Goal: Download file/media

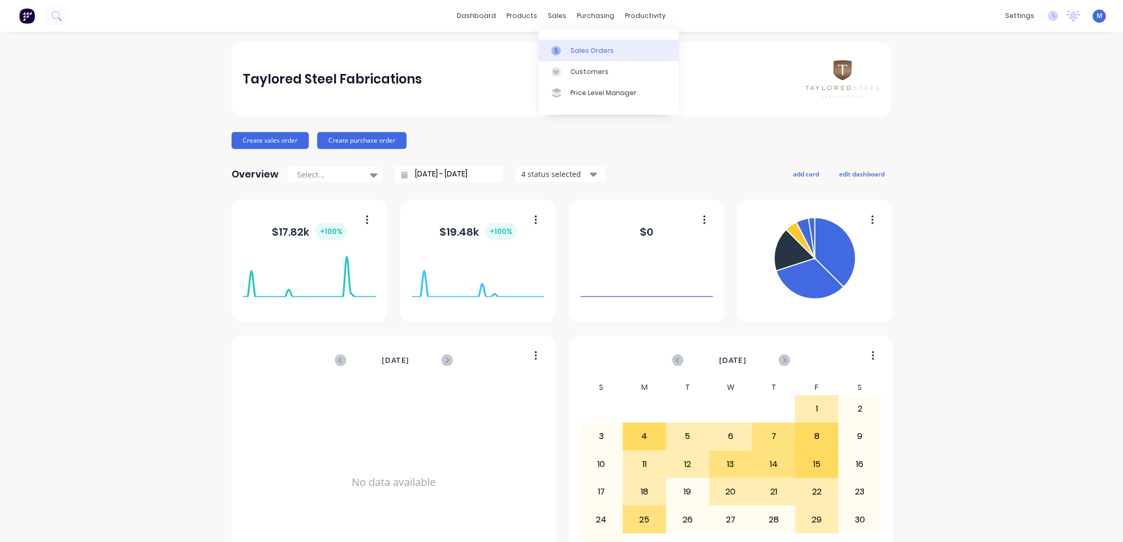
click at [572, 49] on div "Sales Orders" at bounding box center [591, 51] width 43 height 10
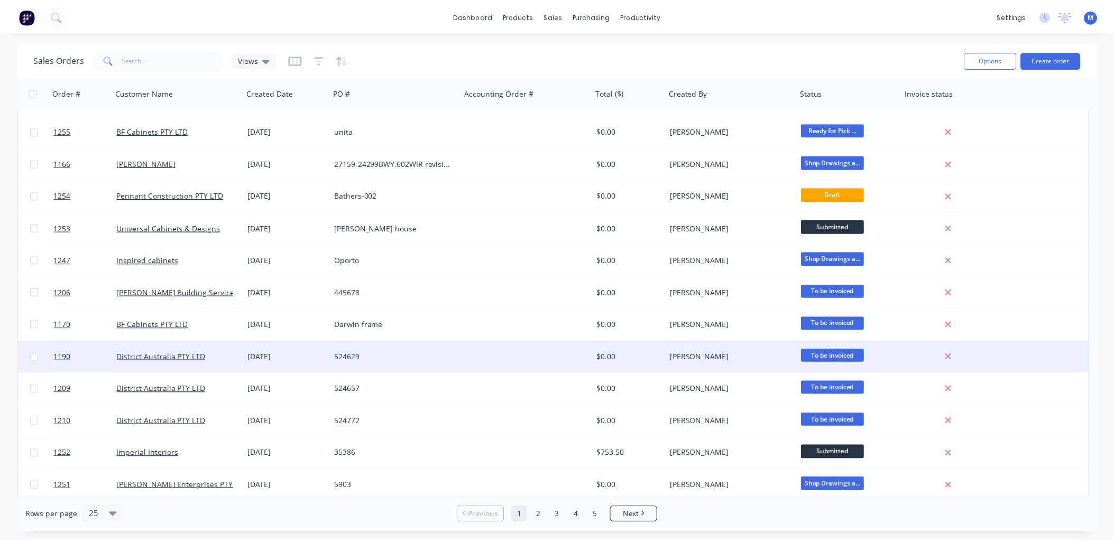
scroll to position [117, 0]
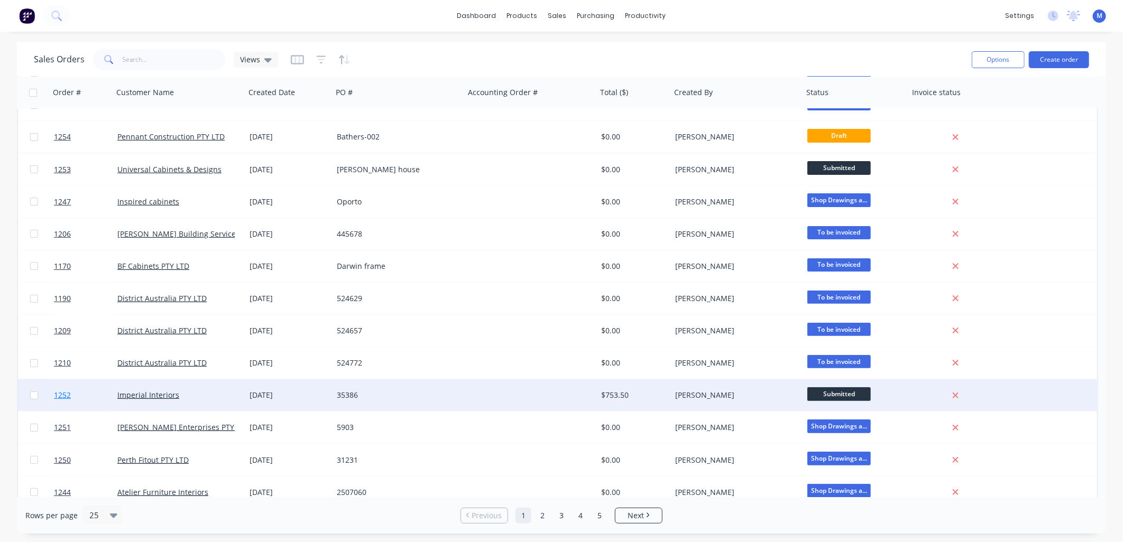
click at [68, 394] on span "1252" at bounding box center [62, 395] width 17 height 11
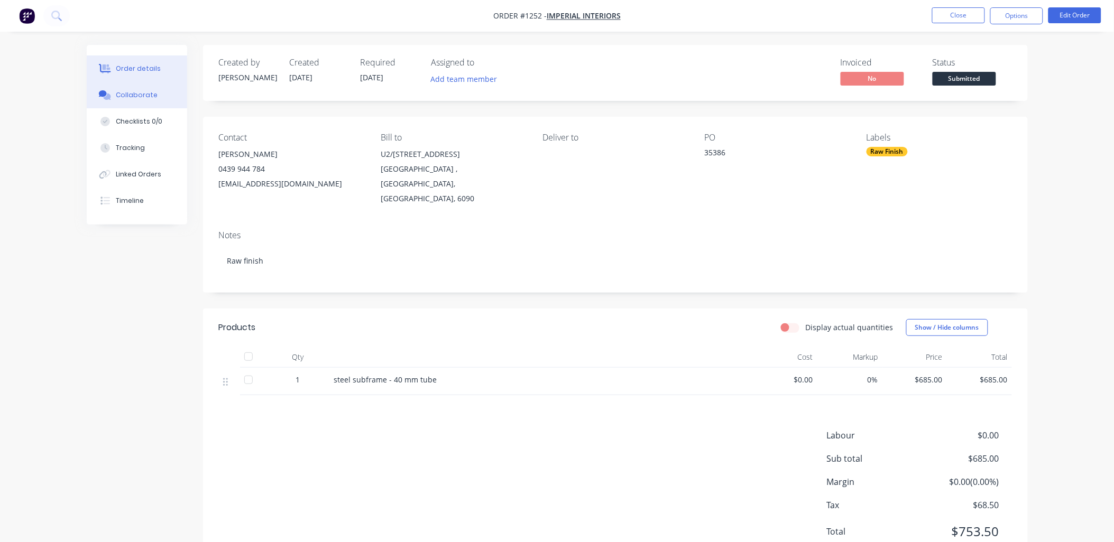
click at [147, 91] on div "Collaborate" at bounding box center [137, 95] width 42 height 10
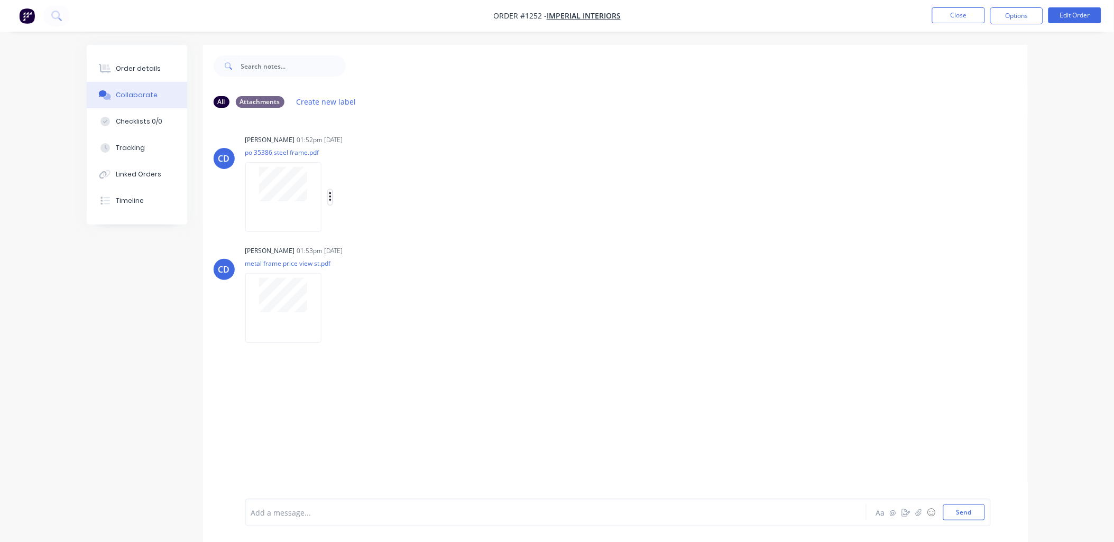
click at [331, 196] on icon "button" at bounding box center [330, 197] width 3 height 12
click at [367, 221] on button "Download" at bounding box center [399, 226] width 119 height 24
click at [331, 309] on button "button" at bounding box center [330, 308] width 4 height 15
click at [364, 334] on button "Download" at bounding box center [399, 337] width 119 height 24
